Goal: Information Seeking & Learning: Understand process/instructions

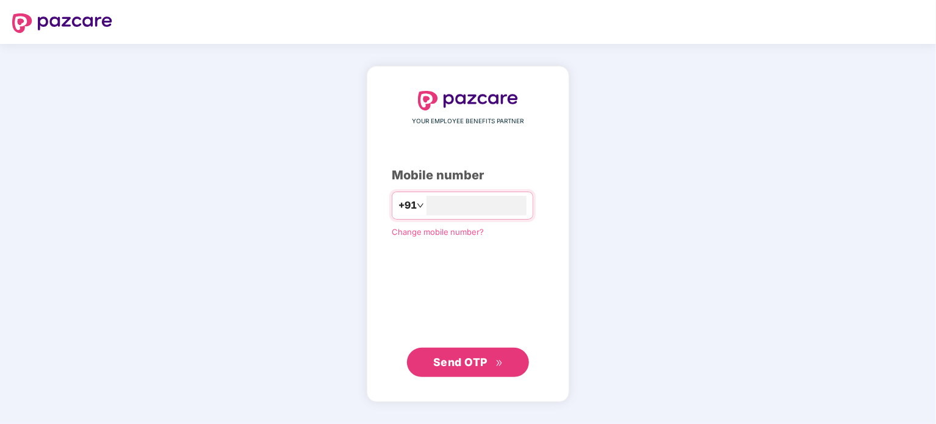
type input "**********"
click at [497, 361] on icon "double-right" at bounding box center [499, 363] width 8 height 8
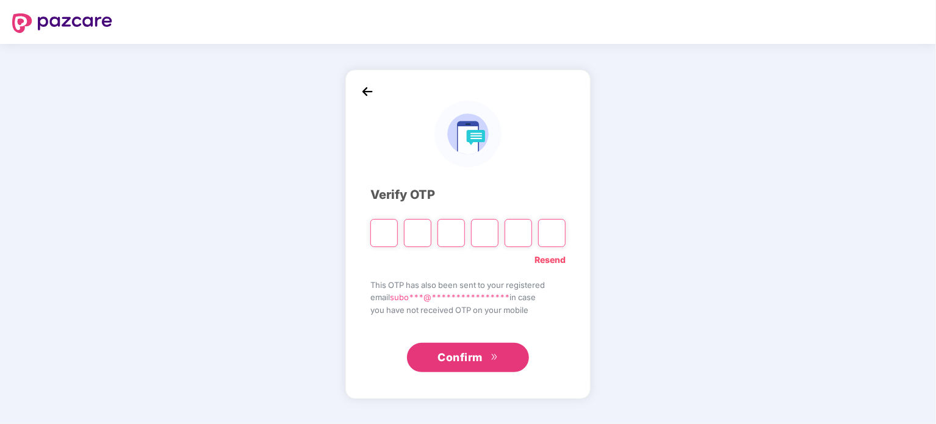
type input "*"
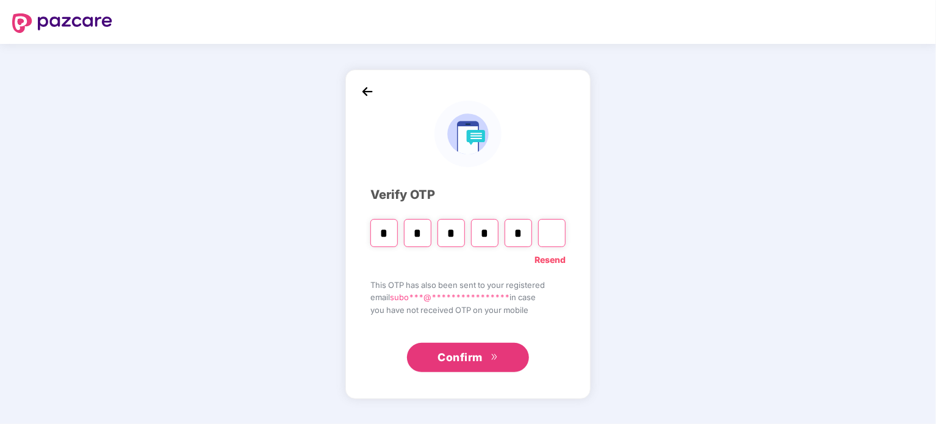
type input "*"
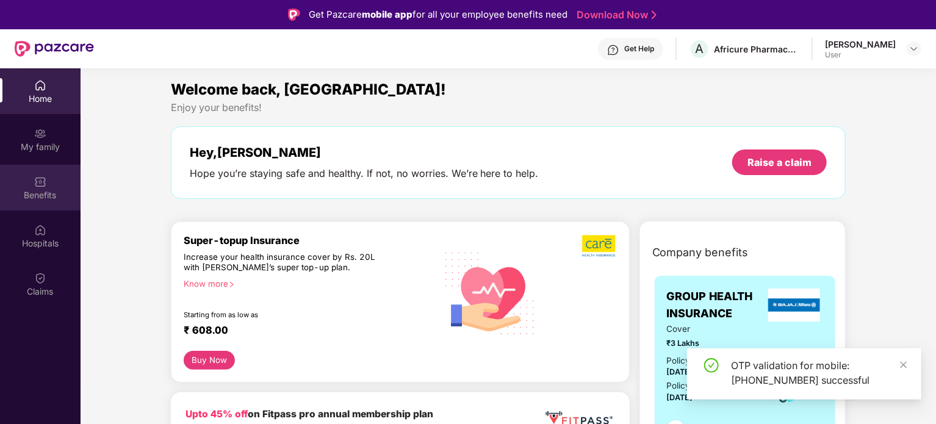
click at [43, 192] on div "Benefits" at bounding box center [40, 195] width 81 height 12
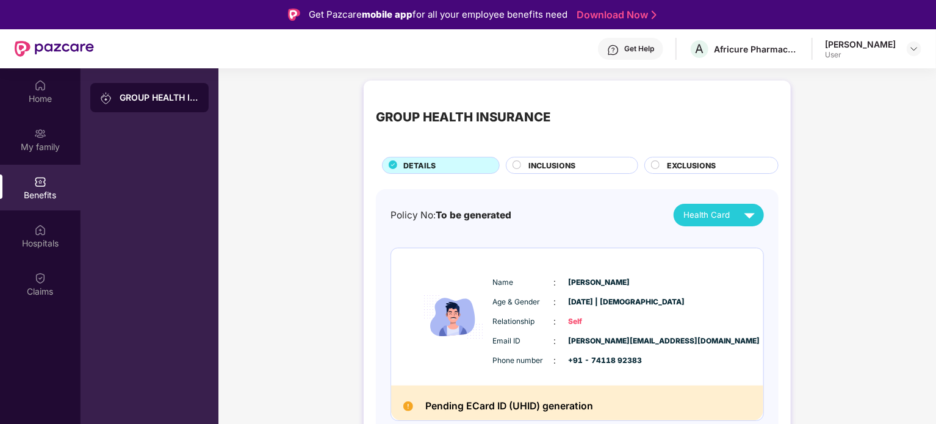
scroll to position [4, 0]
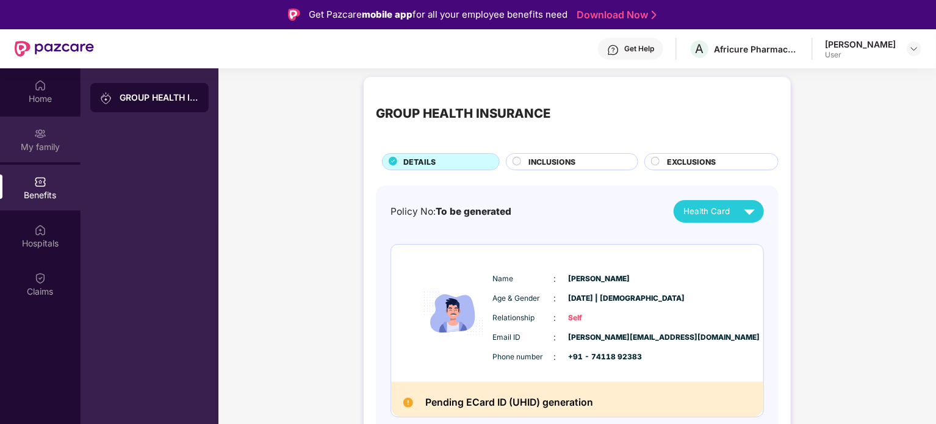
click at [52, 140] on div "My family" at bounding box center [40, 140] width 81 height 46
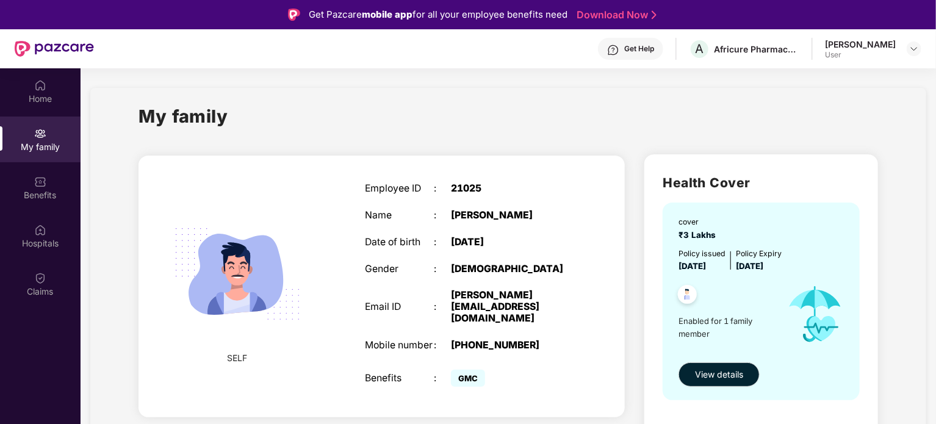
scroll to position [68, 0]
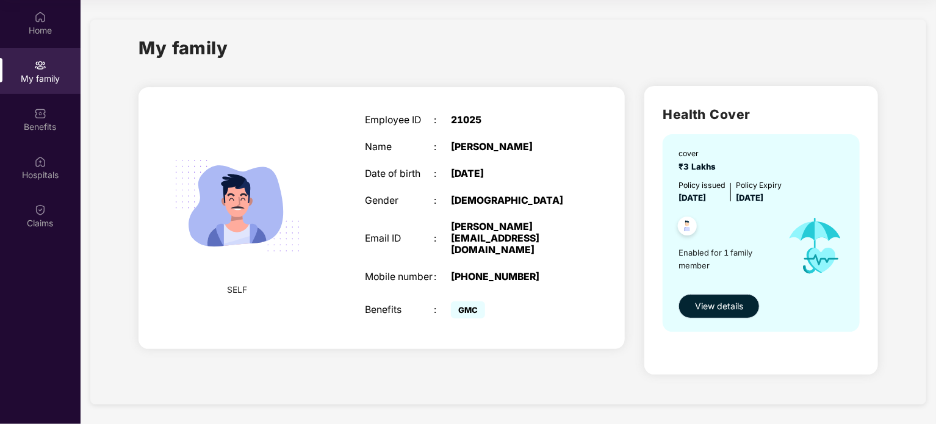
click at [716, 303] on span "View details" at bounding box center [719, 306] width 48 height 13
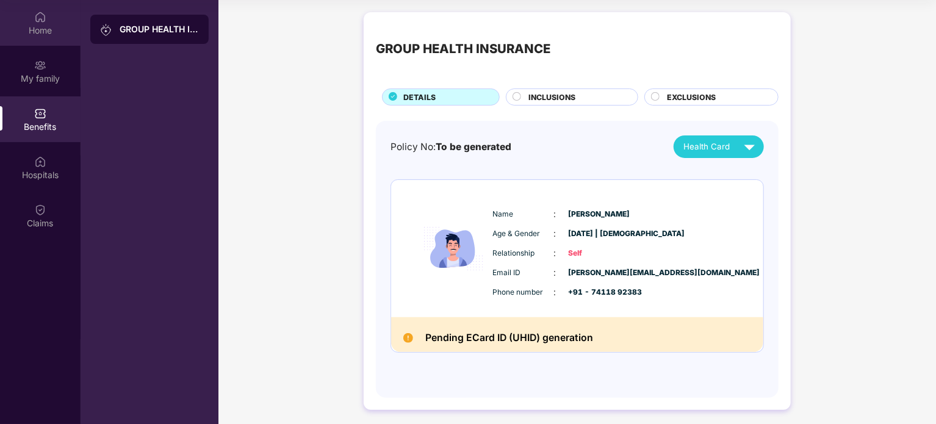
click at [47, 32] on div "Home" at bounding box center [40, 30] width 81 height 12
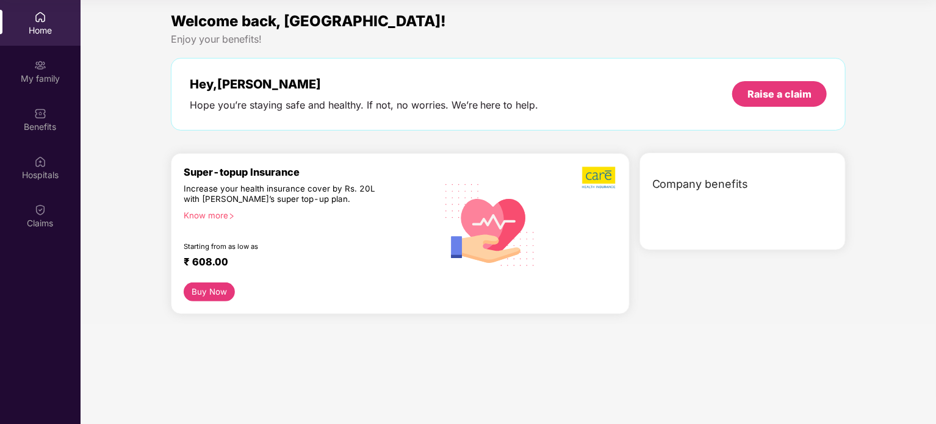
click at [168, 29] on div "Welcome back, [GEOGRAPHIC_DATA]! Enjoy your benefits! Hey, [PERSON_NAME] Hope y…" at bounding box center [508, 76] width 685 height 133
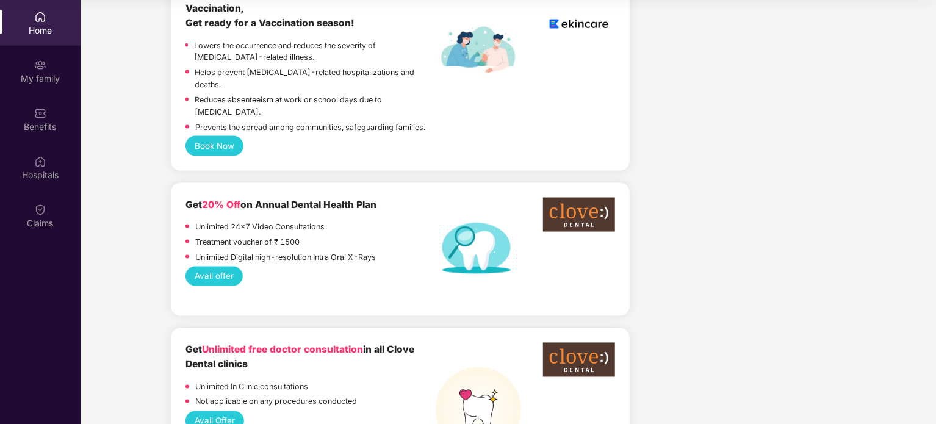
scroll to position [841, 0]
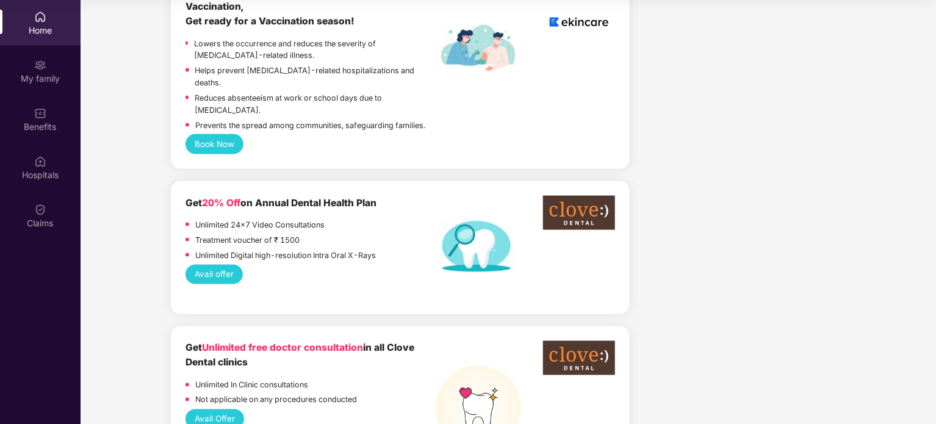
click at [29, 18] on div "Home" at bounding box center [40, 23] width 81 height 46
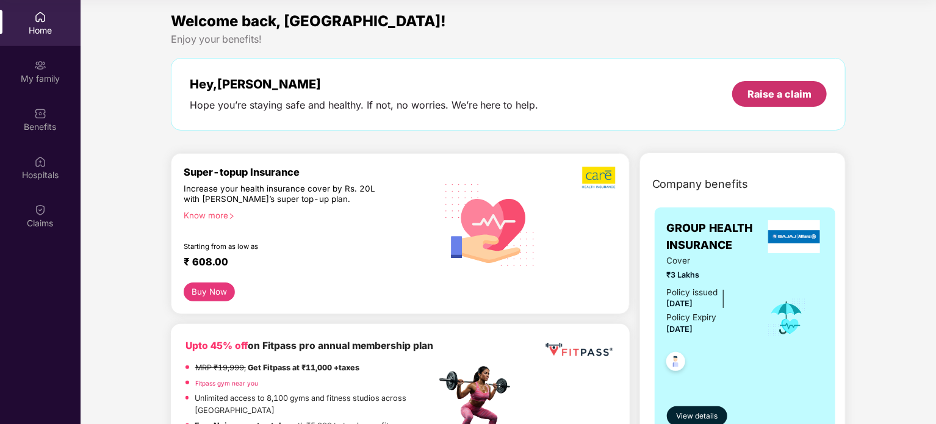
click at [792, 92] on div "Raise a claim" at bounding box center [779, 93] width 64 height 13
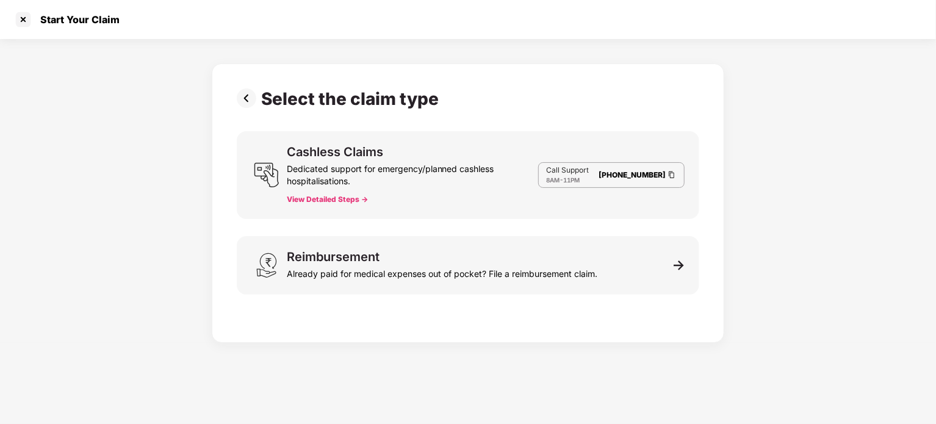
scroll to position [29, 0]
click at [347, 202] on button "View Detailed Steps ->" at bounding box center [327, 200] width 81 height 10
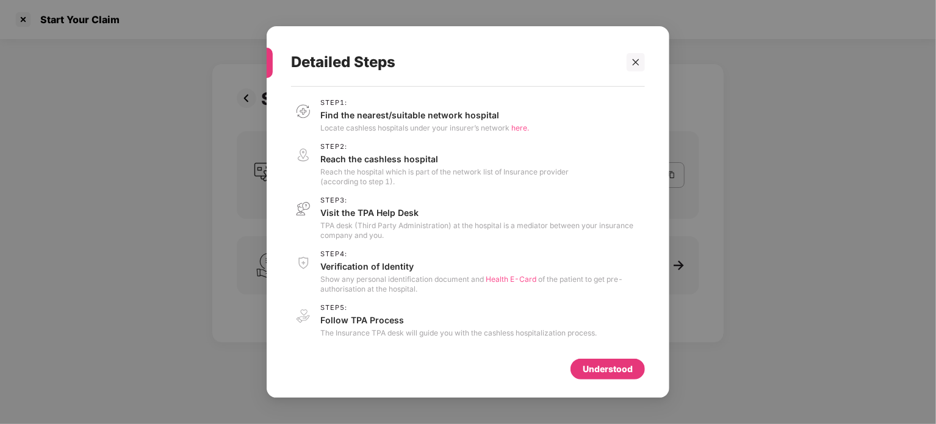
click at [600, 370] on div "Understood" at bounding box center [608, 368] width 50 height 13
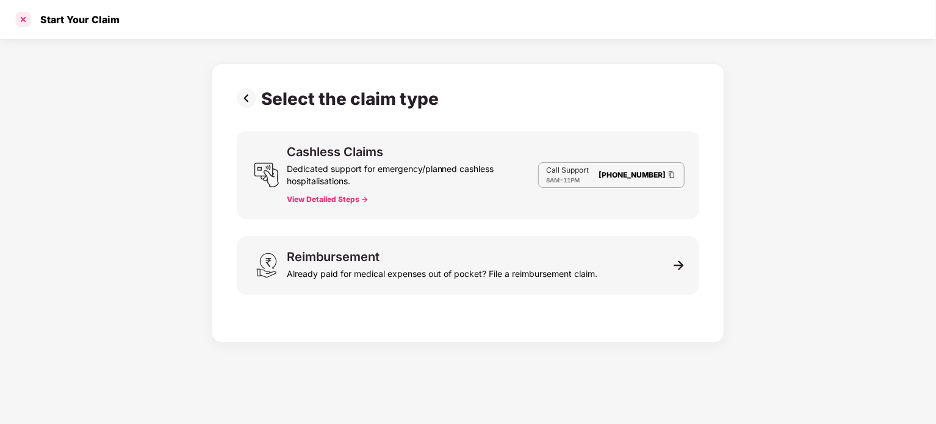
click at [27, 16] on div at bounding box center [23, 20] width 20 height 20
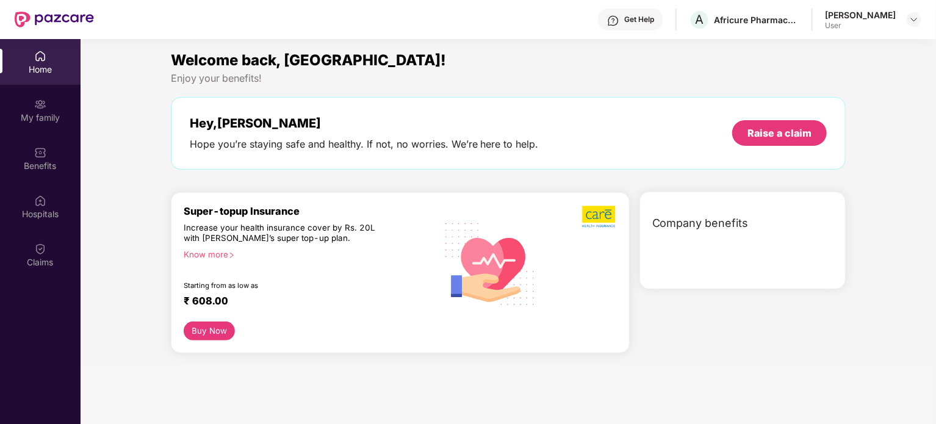
scroll to position [68, 0]
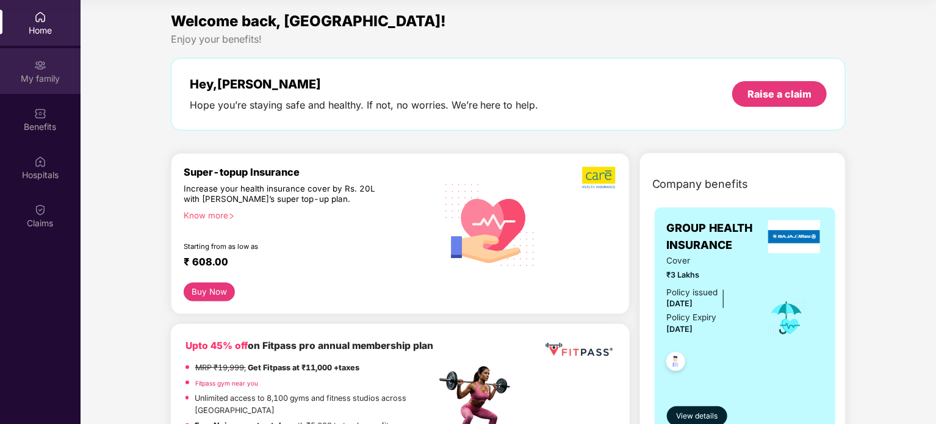
click at [33, 75] on div "My family" at bounding box center [40, 79] width 81 height 12
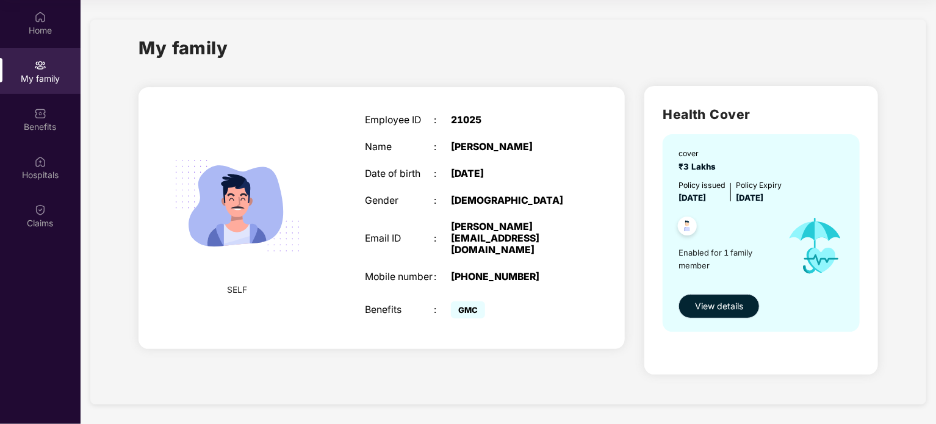
click at [733, 297] on button "View details" at bounding box center [718, 306] width 81 height 24
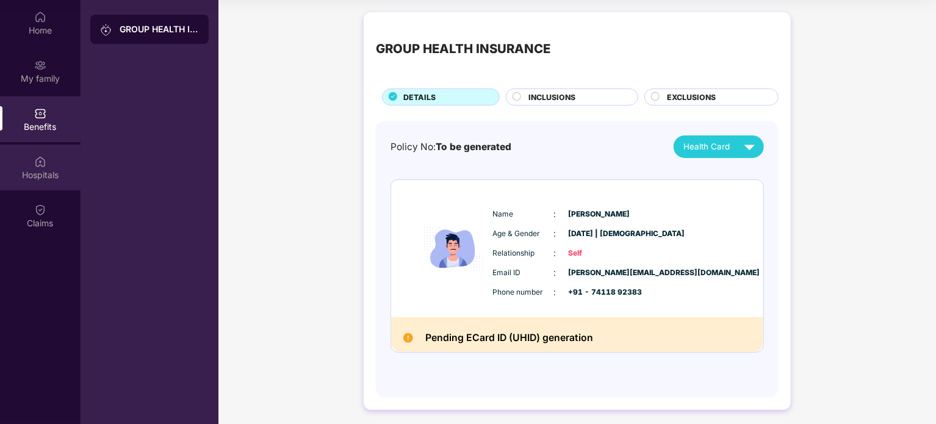
click at [29, 165] on div "Hospitals" at bounding box center [40, 168] width 81 height 46
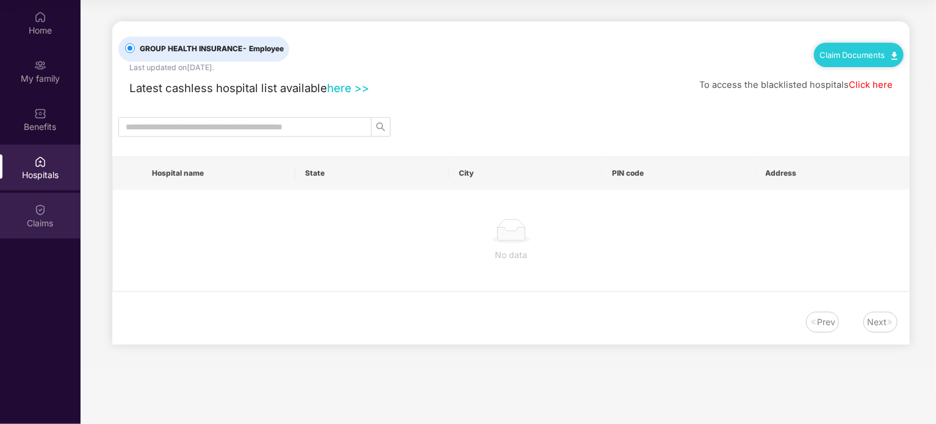
click at [27, 210] on div "Claims" at bounding box center [40, 216] width 81 height 46
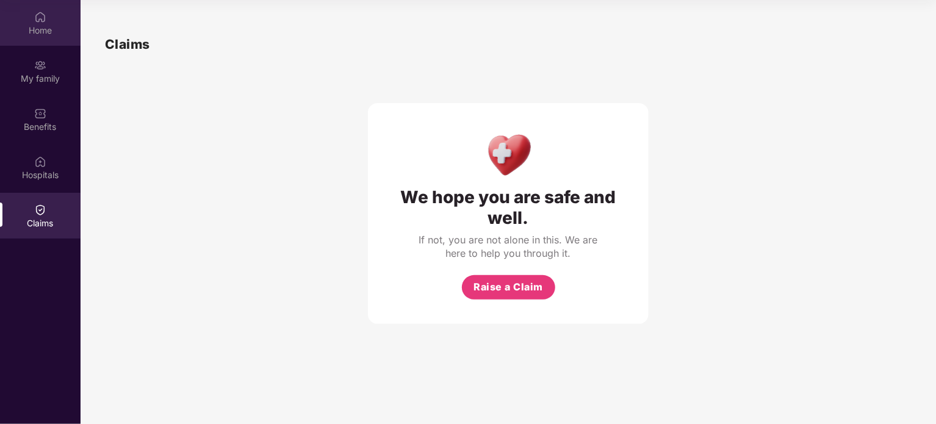
click at [32, 42] on div "Home" at bounding box center [40, 23] width 81 height 46
